Goal: Task Accomplishment & Management: Manage account settings

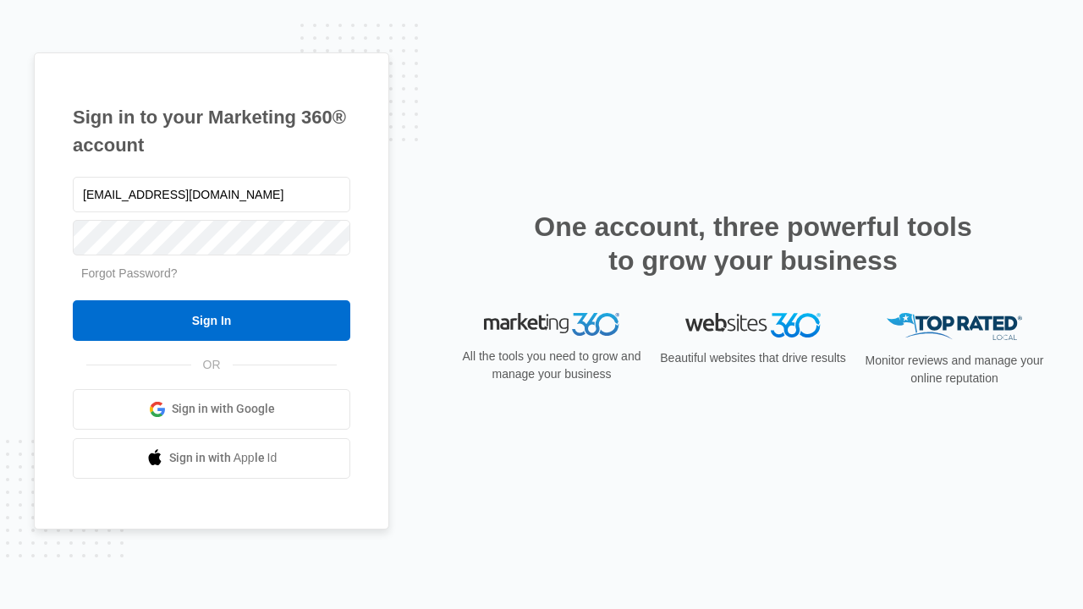
type input "[EMAIL_ADDRESS][DOMAIN_NAME]"
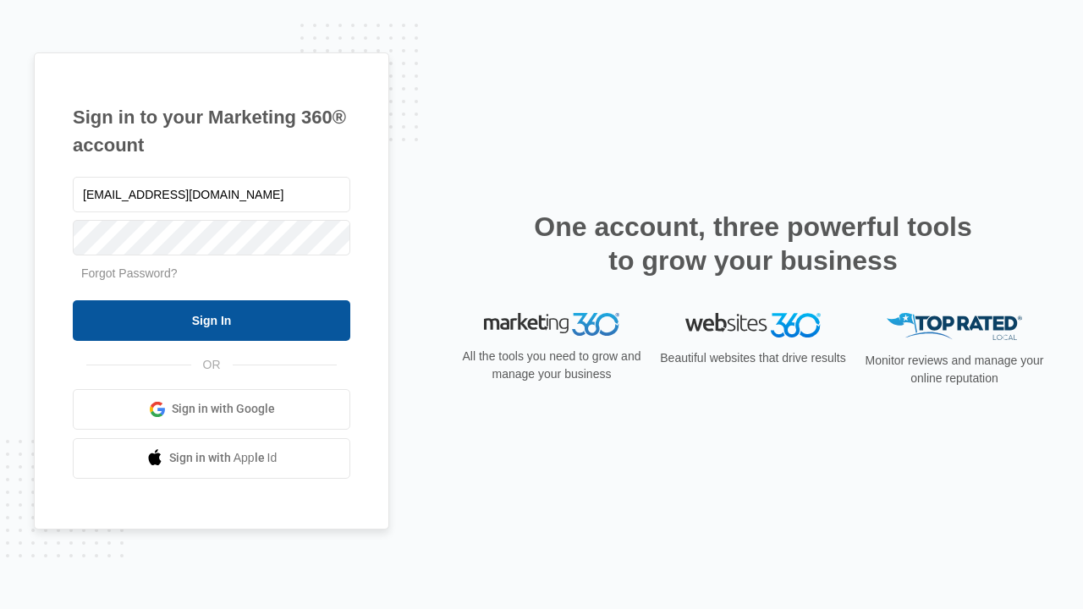
click at [212, 320] on input "Sign In" at bounding box center [212, 320] width 278 height 41
